Goal: Find specific page/section: Find specific page/section

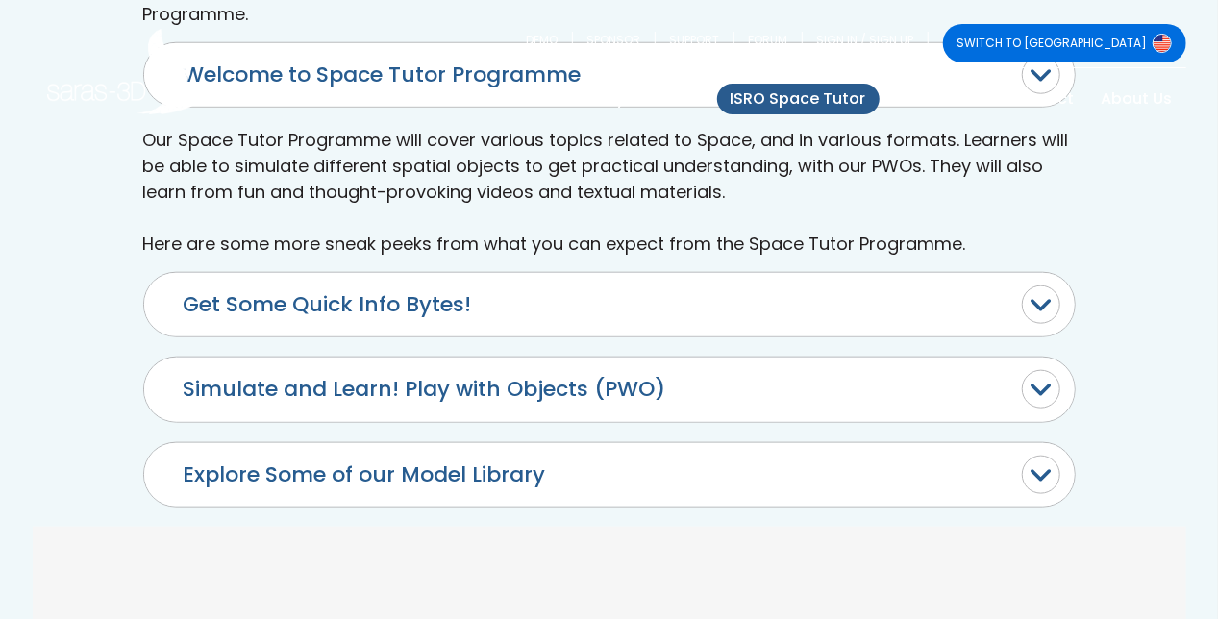
scroll to position [900, 0]
click at [806, 99] on link "ISRO Space Tutor" at bounding box center [798, 99] width 163 height 31
click at [818, 92] on link "ISRO Space Tutor" at bounding box center [798, 99] width 163 height 31
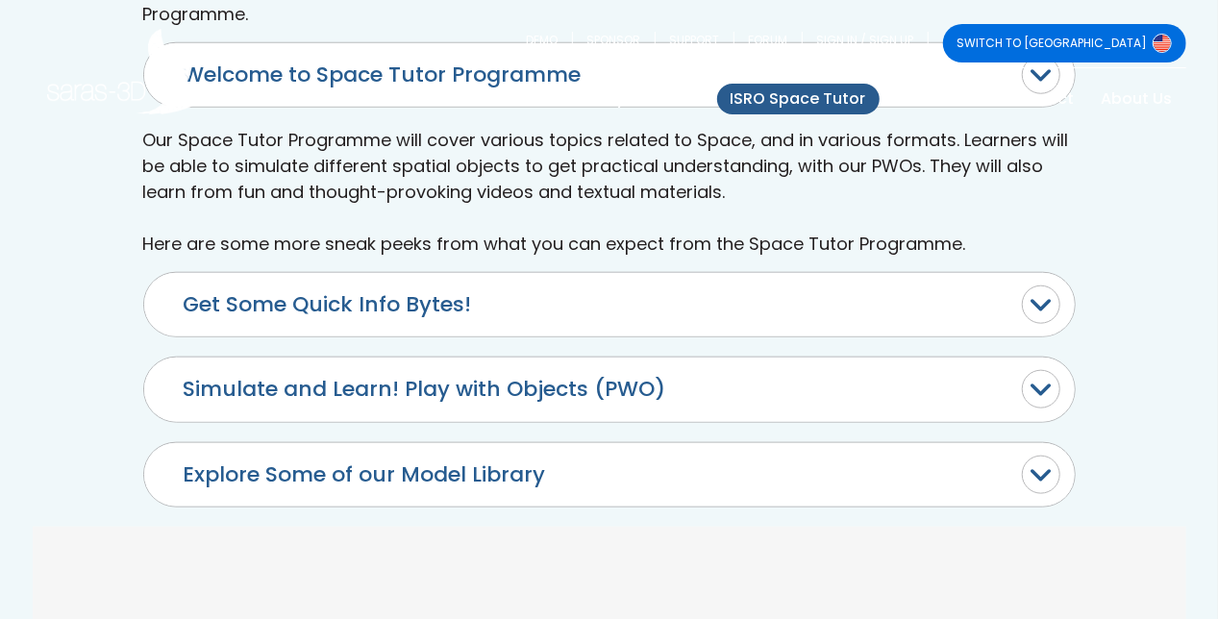
click at [818, 92] on link "ISRO Space Tutor" at bounding box center [798, 99] width 163 height 31
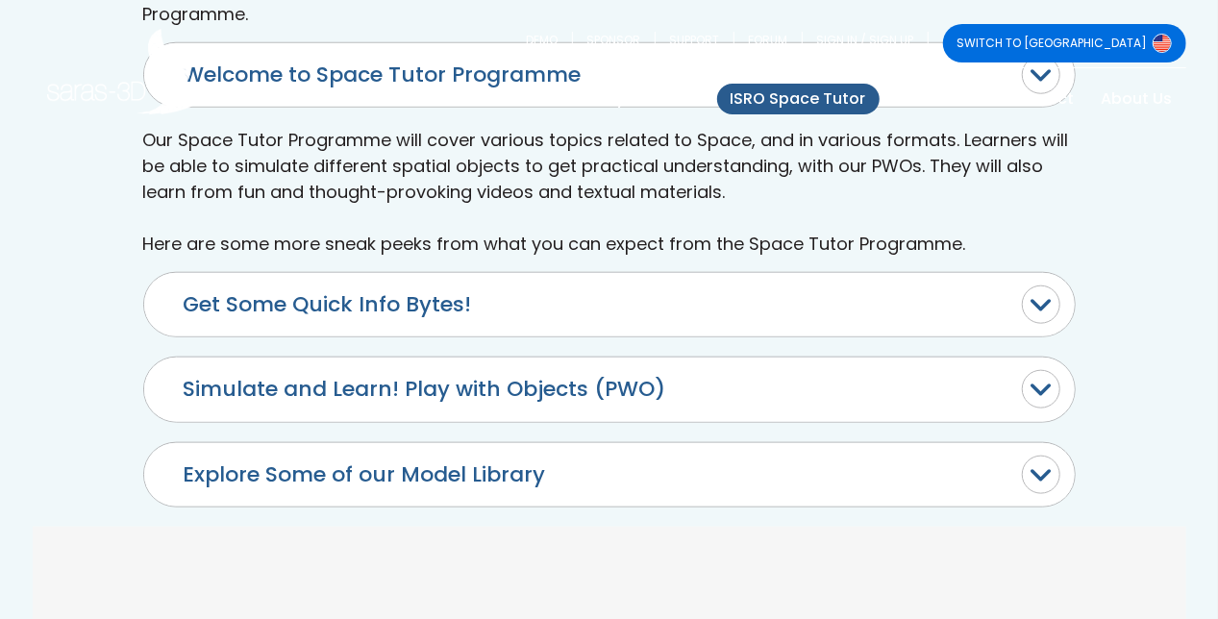
click at [818, 92] on link "ISRO Space Tutor" at bounding box center [798, 99] width 163 height 31
